Goal: Task Accomplishment & Management: Manage account settings

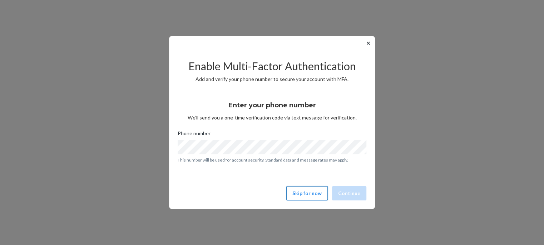
click at [307, 187] on button "Skip for now" at bounding box center [306, 194] width 41 height 14
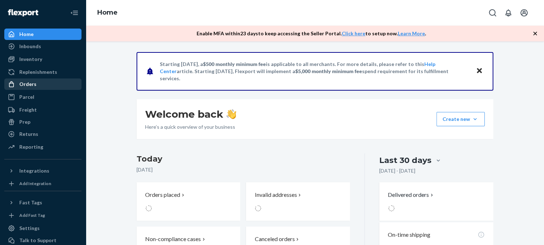
click at [48, 79] on div "Orders" at bounding box center [43, 84] width 76 height 10
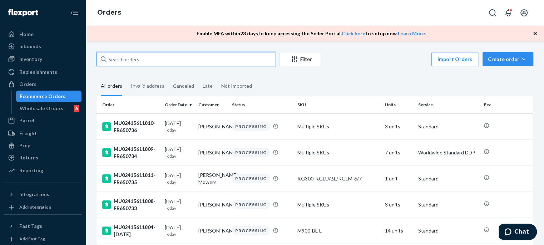
click at [196, 60] on input "text" at bounding box center [185, 59] width 179 height 14
paste input "MU02415611236"
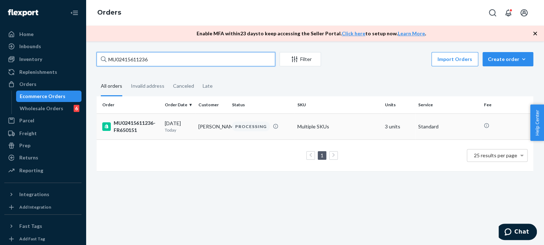
type input "MU02415611236"
click at [207, 126] on td "[PERSON_NAME]" at bounding box center [212, 127] width 34 height 26
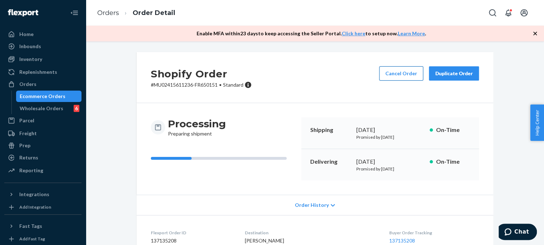
click at [390, 76] on button "Cancel Order" at bounding box center [401, 73] width 44 height 14
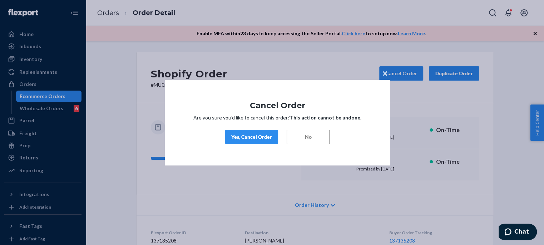
click at [251, 140] on div "Yes, Cancel Order" at bounding box center [251, 137] width 41 height 7
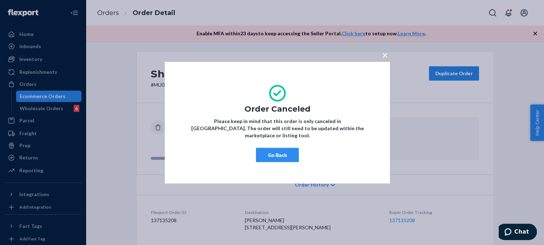
drag, startPoint x: 294, startPoint y: 147, endPoint x: 317, endPoint y: 35, distance: 113.8
click at [295, 148] on button "Go Back" at bounding box center [277, 155] width 43 height 14
